Goal: Navigation & Orientation: Go to known website

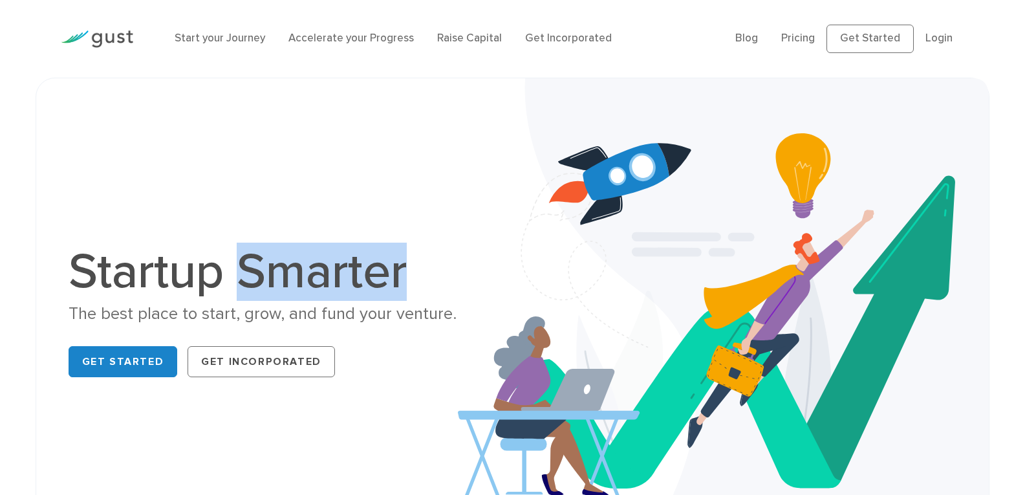
click at [405, 263] on h1 "Startup Smarter" at bounding box center [286, 271] width 434 height 49
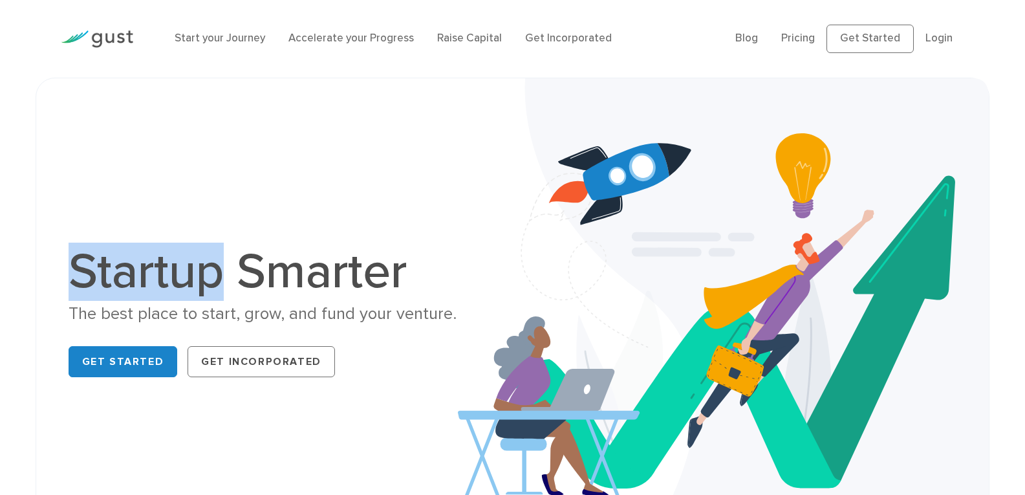
drag, startPoint x: 82, startPoint y: 275, endPoint x: 218, endPoint y: 272, distance: 135.8
click at [219, 272] on h1 "Startup Smarter" at bounding box center [286, 271] width 434 height 49
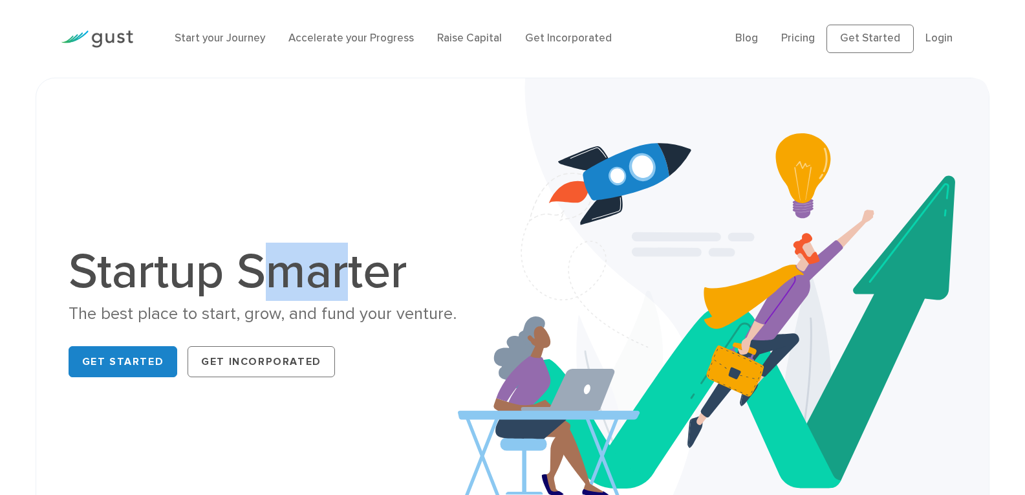
drag, startPoint x: 253, startPoint y: 270, endPoint x: 358, endPoint y: 266, distance: 105.5
click at [358, 266] on h1 "Startup Smarter" at bounding box center [286, 271] width 434 height 49
click at [210, 280] on h1 "Startup Smarter" at bounding box center [286, 271] width 434 height 49
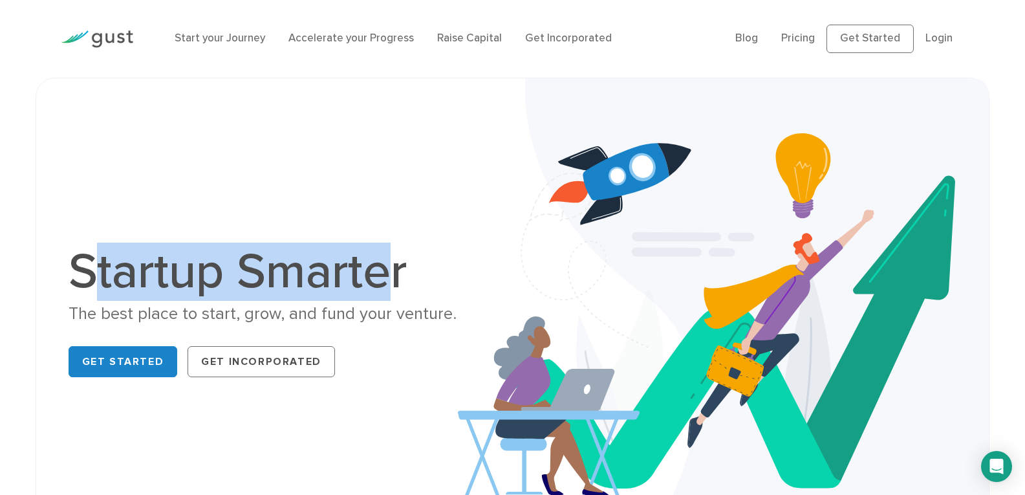
drag, startPoint x: 87, startPoint y: 267, endPoint x: 379, endPoint y: 265, distance: 292.3
click at [379, 265] on h1 "Startup Smarter" at bounding box center [286, 271] width 434 height 49
drag, startPoint x: 74, startPoint y: 268, endPoint x: 406, endPoint y: 261, distance: 331.8
click at [406, 261] on h1 "Startup Smarter" at bounding box center [286, 271] width 434 height 49
click at [400, 269] on h1 "Startup Smarter" at bounding box center [286, 271] width 434 height 49
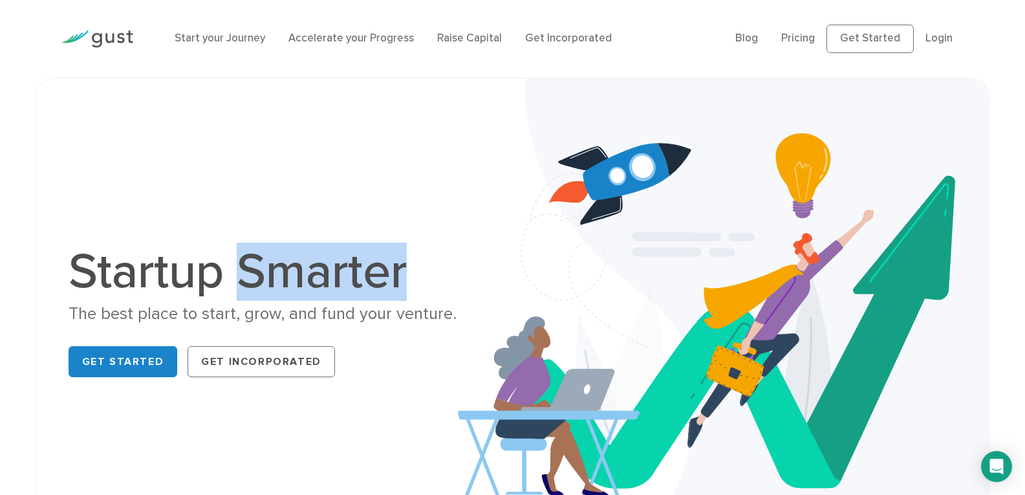
click at [400, 269] on h1 "Startup Smarter" at bounding box center [286, 271] width 434 height 49
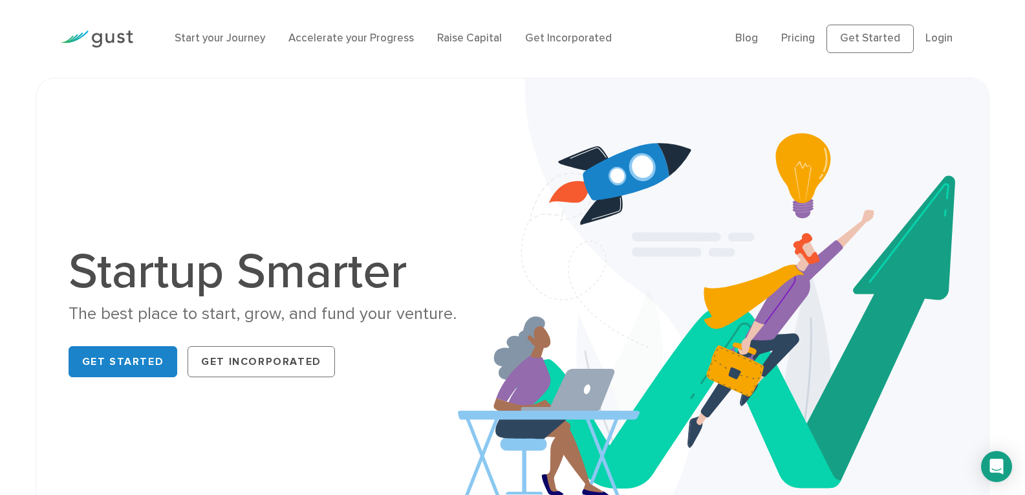
click at [211, 283] on h1 "Startup Smarter" at bounding box center [286, 271] width 434 height 49
click at [127, 270] on h1 "Startup Smarter" at bounding box center [286, 271] width 434 height 49
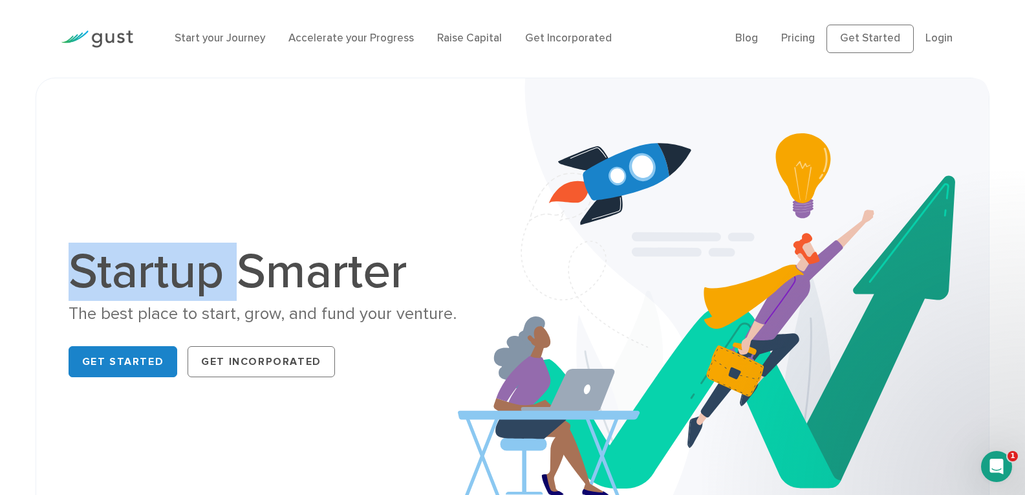
click at [127, 270] on h1 "Startup Smarter" at bounding box center [286, 271] width 434 height 49
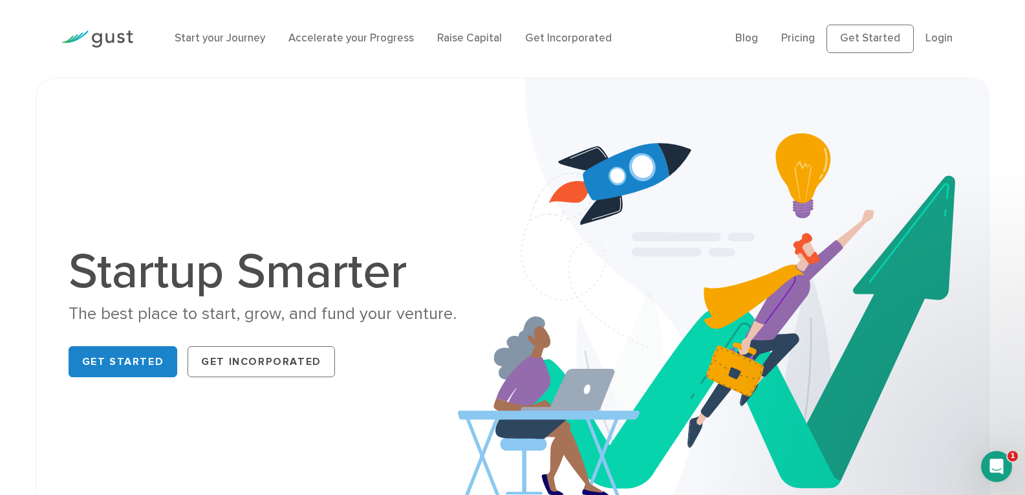
click at [290, 269] on h1 "Startup Smarter" at bounding box center [286, 271] width 434 height 49
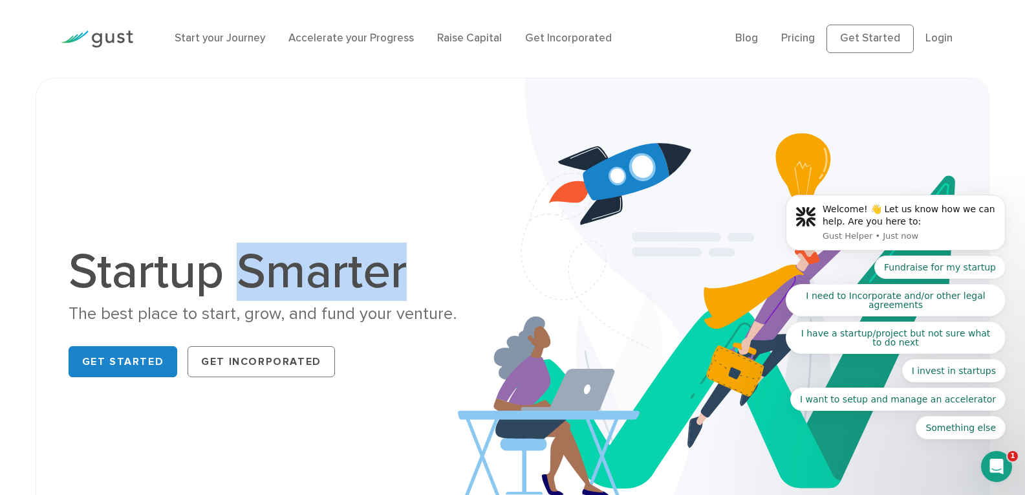
click at [290, 269] on h1 "Startup Smarter" at bounding box center [286, 271] width 434 height 49
click at [385, 264] on h1 "Startup Smarter" at bounding box center [286, 271] width 434 height 49
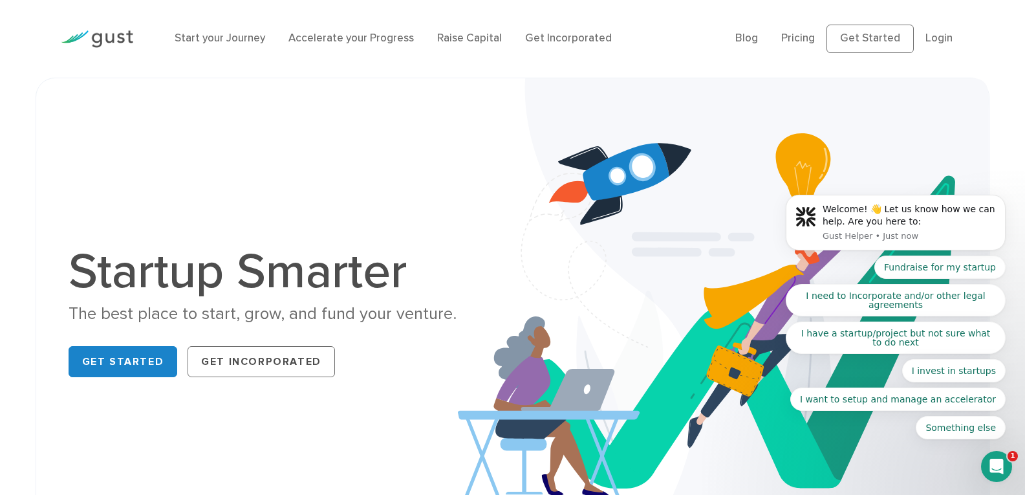
click at [858, 43] on body "Welcome! 👋 Let us know how we can help. Are you here to: Gust Helper • Just now…" at bounding box center [895, 226] width 248 height 458
click at [1006, 460] on div "Open Intercom Messenger" at bounding box center [996, 466] width 43 height 43
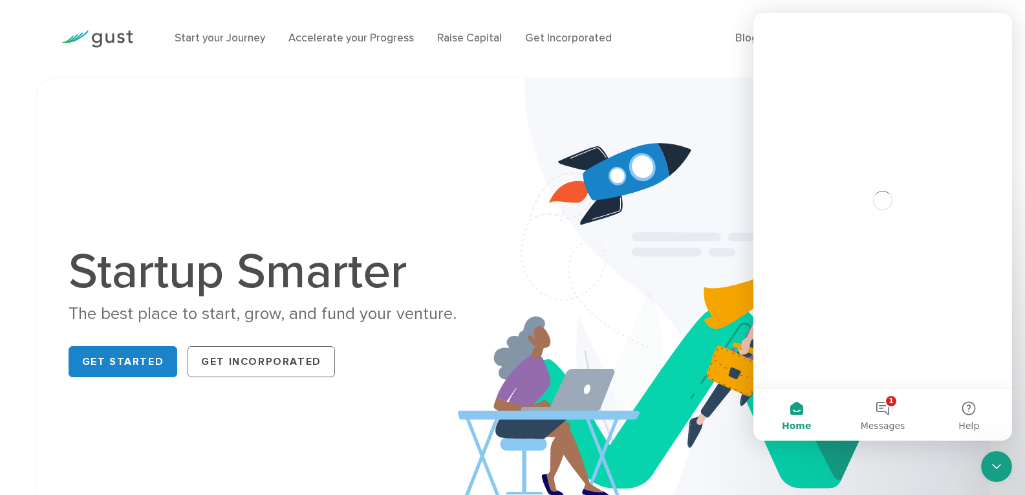
click at [993, 462] on icon "Close Intercom Messenger" at bounding box center [997, 466] width 16 height 16
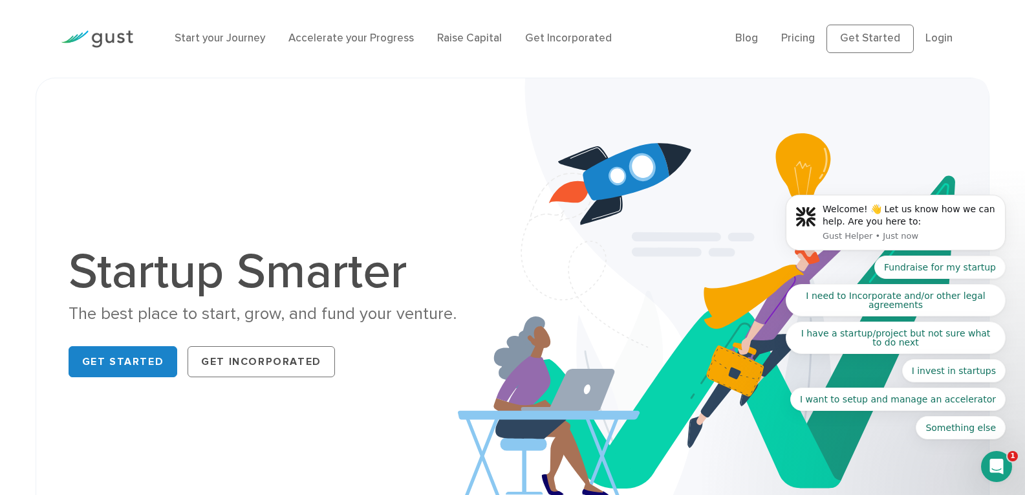
click at [882, 34] on body "Welcome! 👋 Let us know how we can help. Are you here to: Gust Helper • Just now…" at bounding box center [895, 226] width 248 height 458
click at [858, 44] on body "Welcome! 👋 Let us know how we can help. Are you here to: Gust Helper • Just now…" at bounding box center [895, 226] width 248 height 458
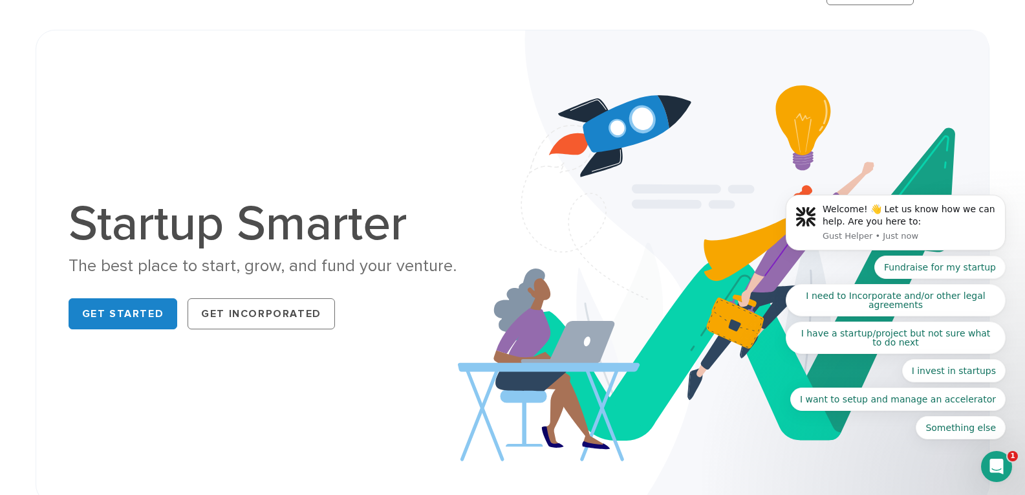
scroll to position [129, 0]
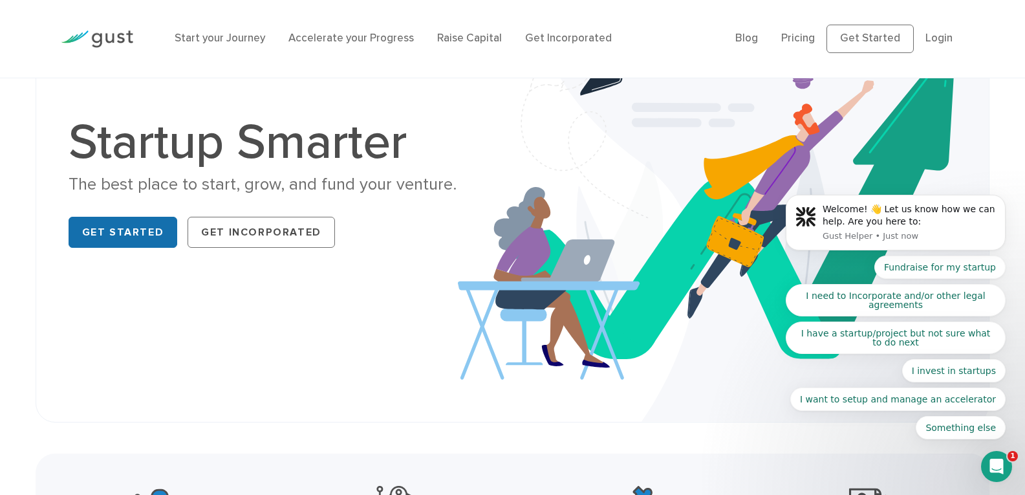
click at [125, 228] on link "Get Started" at bounding box center [123, 232] width 109 height 31
